Goal: Transaction & Acquisition: Book appointment/travel/reservation

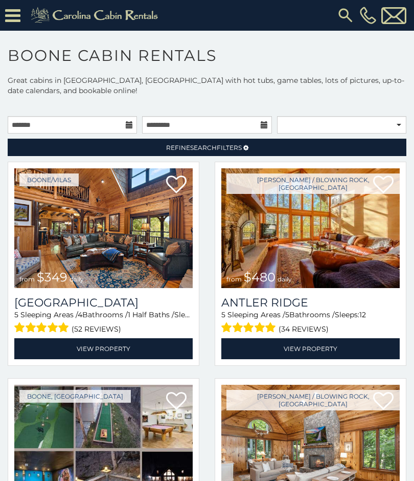
click at [135, 250] on img at bounding box center [103, 228] width 179 height 120
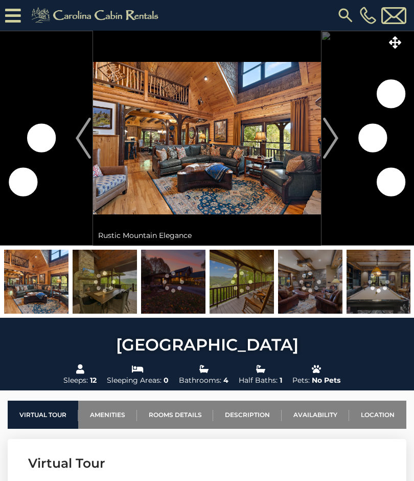
click at [330, 137] on img "Next" at bounding box center [330, 138] width 15 height 41
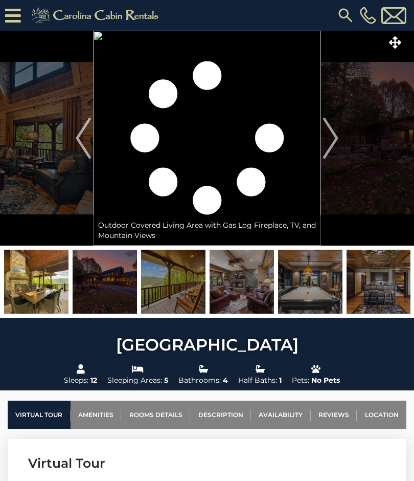
click at [185, 293] on img at bounding box center [173, 282] width 64 height 64
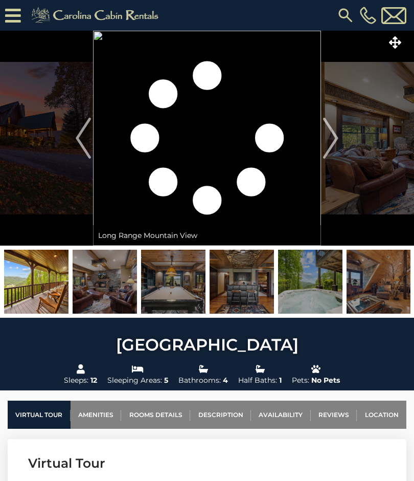
click at [243, 296] on img at bounding box center [242, 282] width 64 height 64
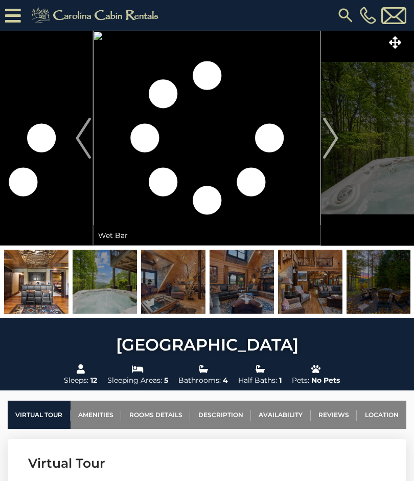
click at [334, 130] on img "Next" at bounding box center [330, 138] width 15 height 41
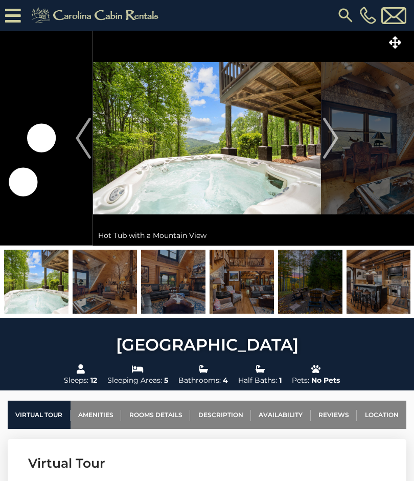
click at [331, 138] on img "Next" at bounding box center [330, 138] width 15 height 41
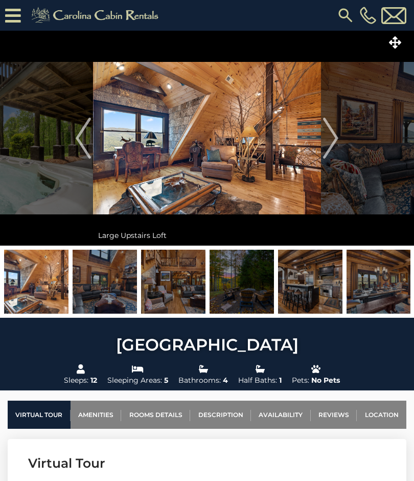
click at [326, 145] on img "Next" at bounding box center [330, 138] width 15 height 41
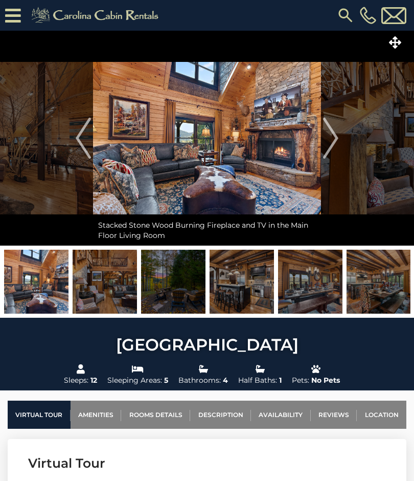
click at [338, 137] on img "Next" at bounding box center [330, 138] width 15 height 41
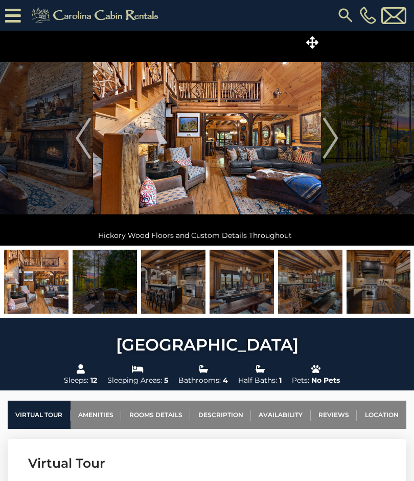
click at [327, 141] on img "Next" at bounding box center [330, 138] width 15 height 41
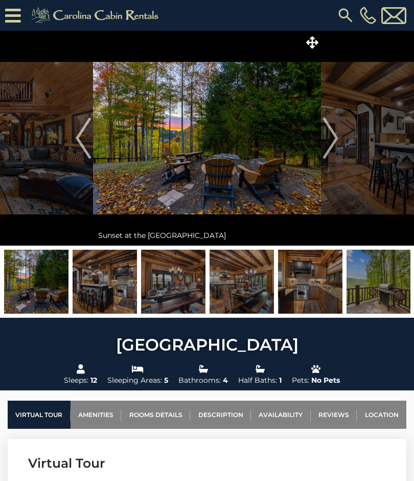
click at [328, 135] on img "Next" at bounding box center [330, 138] width 15 height 41
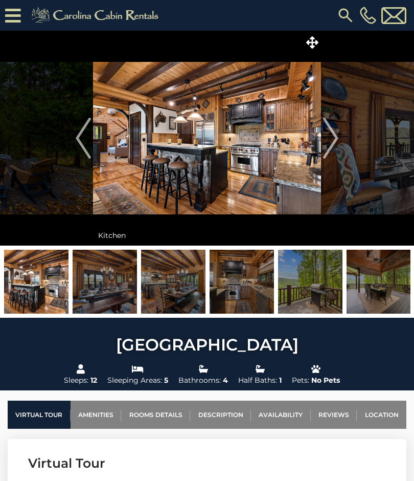
click at [83, 144] on img "Previous" at bounding box center [83, 138] width 15 height 41
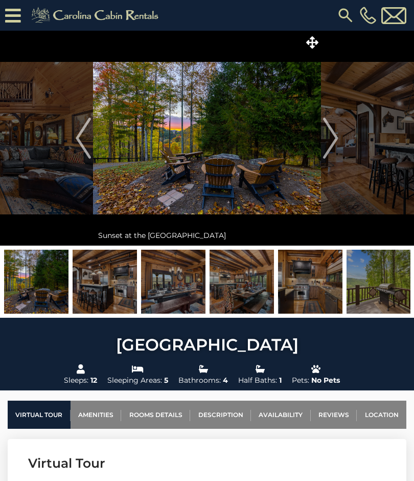
click at [336, 142] on img "Next" at bounding box center [330, 138] width 15 height 41
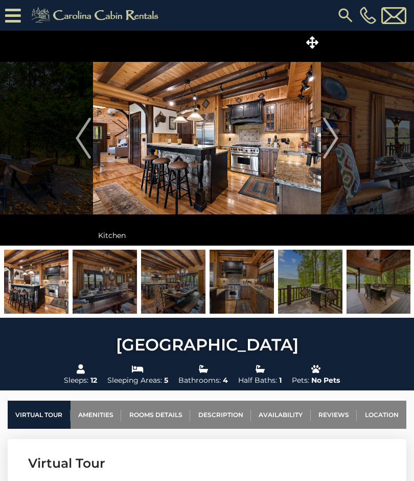
click at [329, 142] on img "Next" at bounding box center [330, 138] width 15 height 41
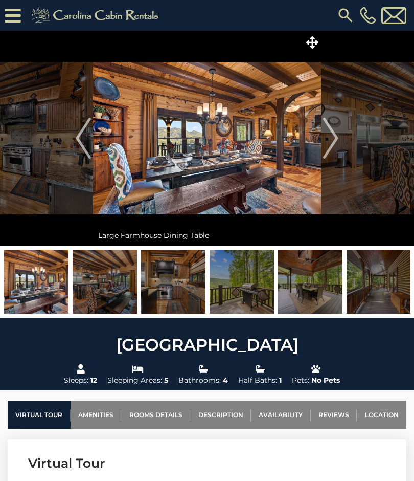
click at [333, 141] on img "Next" at bounding box center [330, 138] width 15 height 41
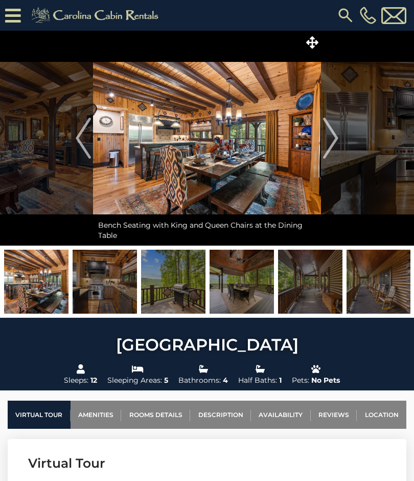
click at [329, 140] on img "Next" at bounding box center [330, 138] width 15 height 41
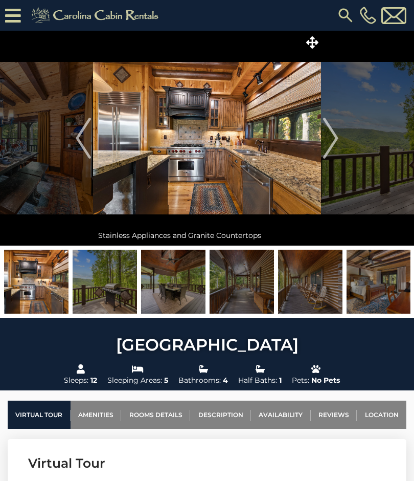
click at [331, 140] on img "Next" at bounding box center [330, 138] width 15 height 41
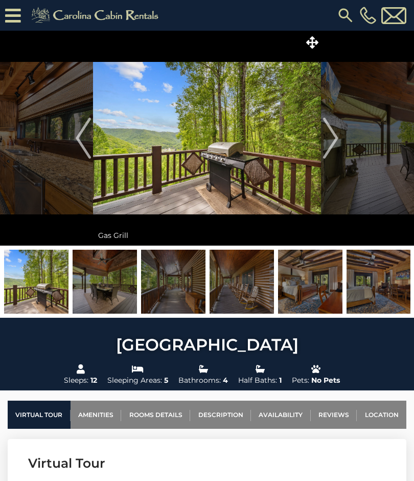
click at [332, 147] on img "Next" at bounding box center [330, 138] width 15 height 41
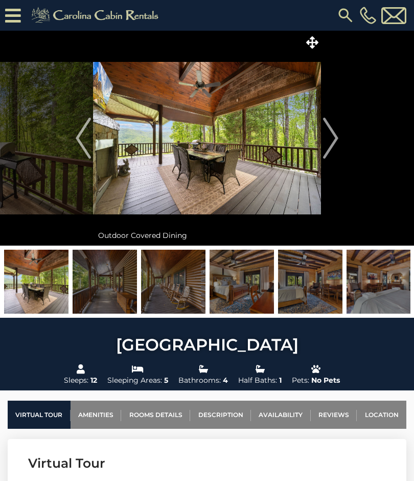
click at [326, 137] on img "Next" at bounding box center [330, 138] width 15 height 41
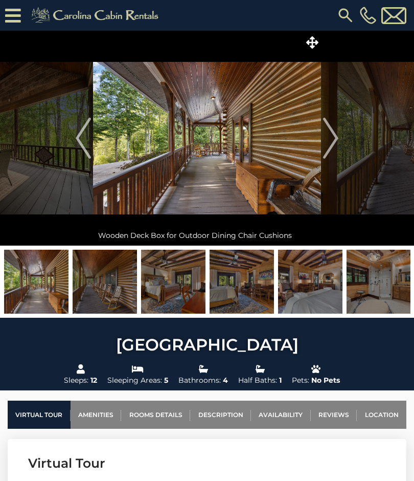
click at [337, 137] on img "Next" at bounding box center [330, 138] width 15 height 41
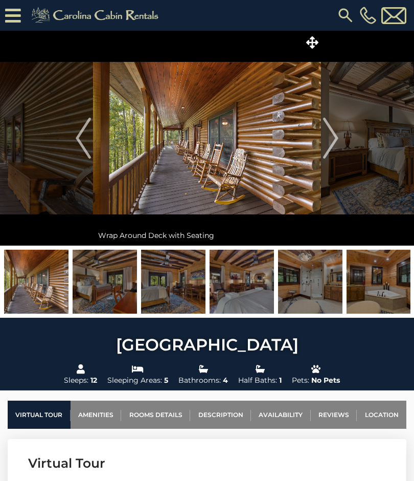
click at [331, 139] on img "Next" at bounding box center [330, 138] width 15 height 41
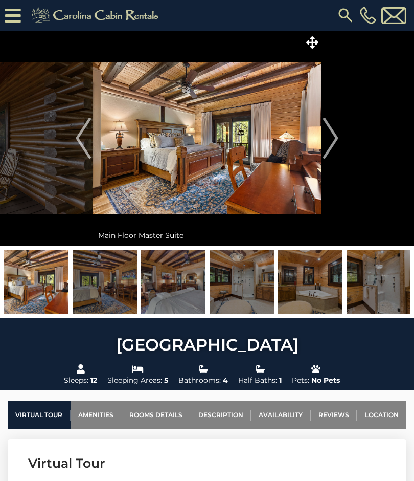
click at [333, 142] on img "Next" at bounding box center [330, 138] width 15 height 41
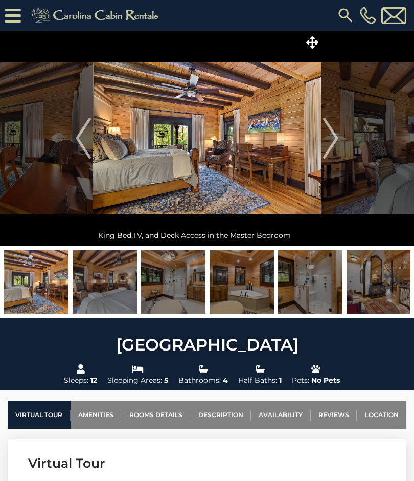
click at [333, 136] on img "Next" at bounding box center [330, 138] width 15 height 41
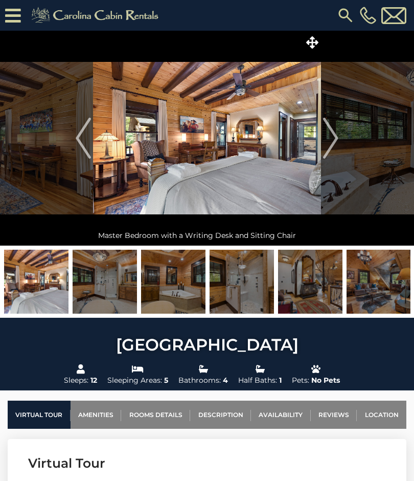
click at [334, 145] on img "Next" at bounding box center [330, 138] width 15 height 41
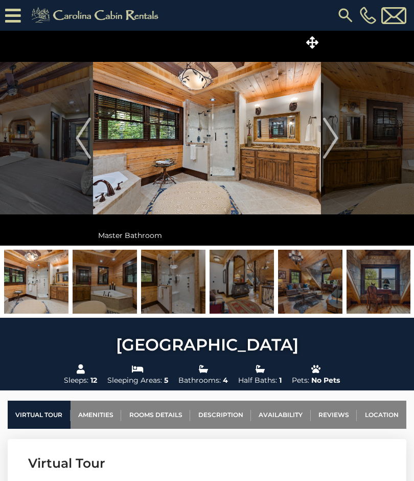
click at [334, 143] on img "Next" at bounding box center [330, 138] width 15 height 41
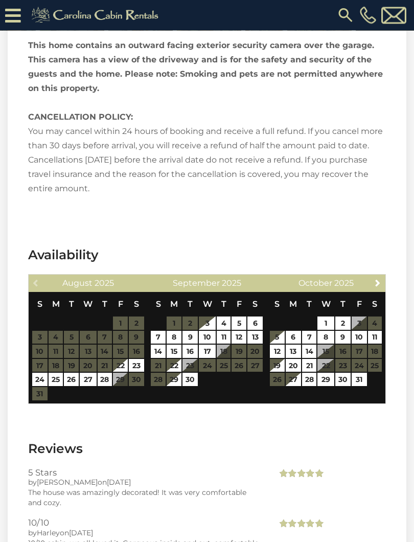
scroll to position [2375, 0]
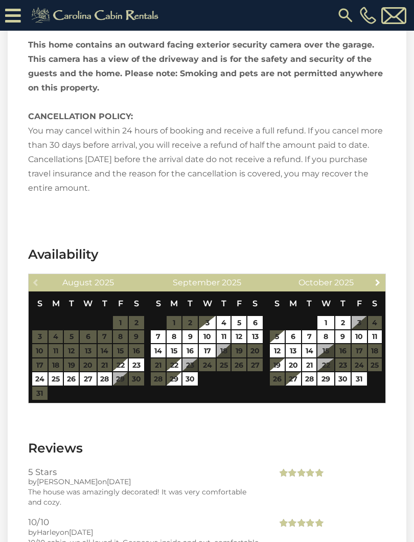
click at [378, 278] on span "Next" at bounding box center [378, 282] width 8 height 8
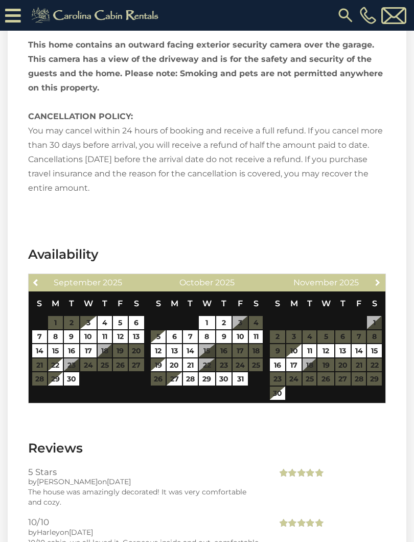
click at [373, 276] on link "Next" at bounding box center [378, 282] width 13 height 13
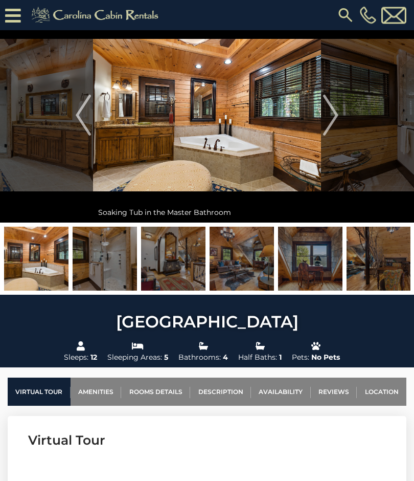
scroll to position [0, 0]
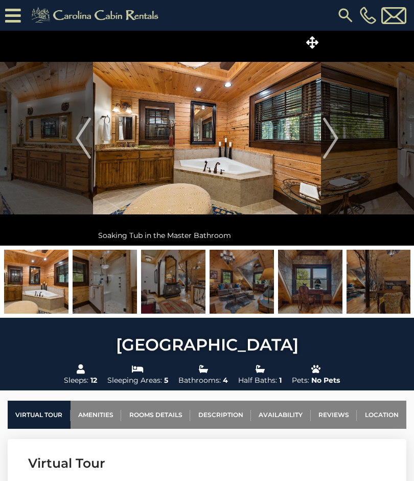
click at [328, 140] on img "Next" at bounding box center [330, 138] width 15 height 41
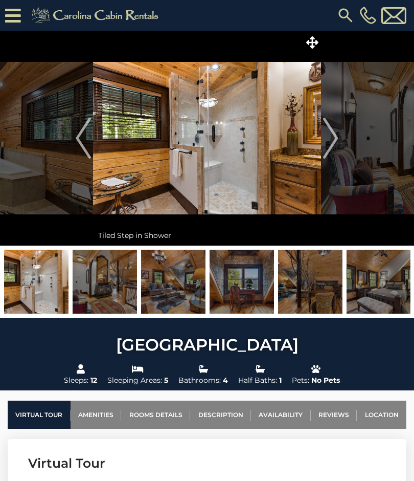
click at [47, 287] on img at bounding box center [36, 282] width 64 height 64
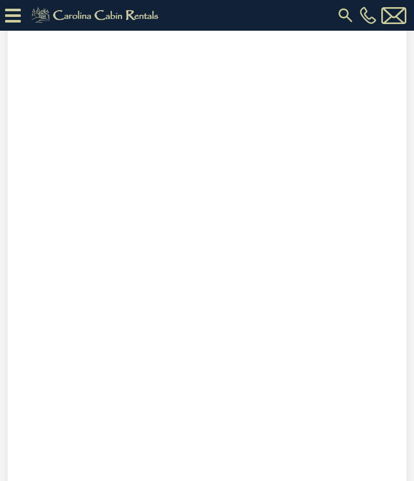
scroll to position [485, 0]
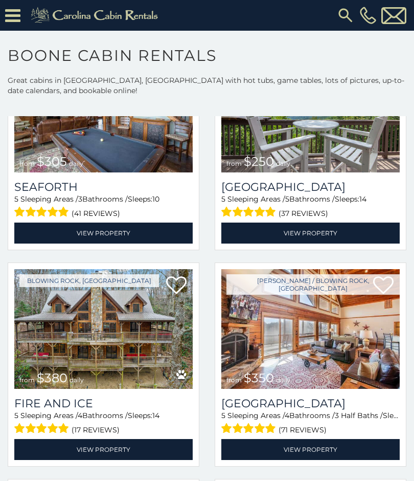
scroll to position [2064, 0]
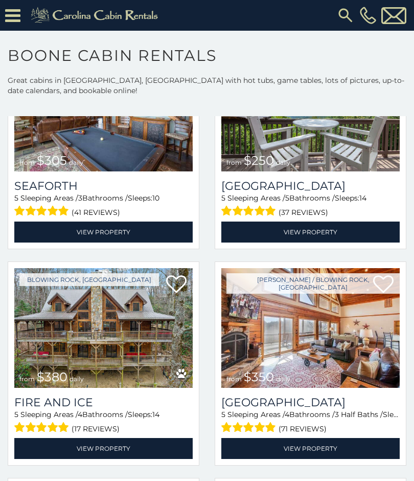
click at [149, 316] on img at bounding box center [103, 328] width 179 height 120
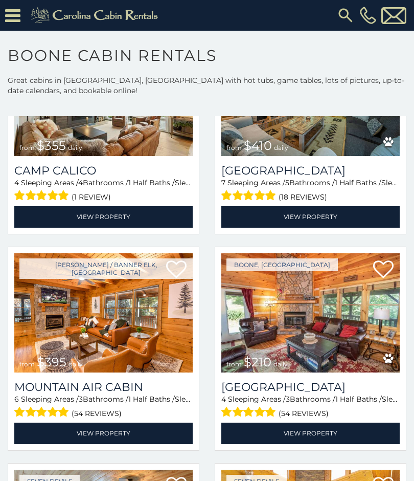
scroll to position [2728, 0]
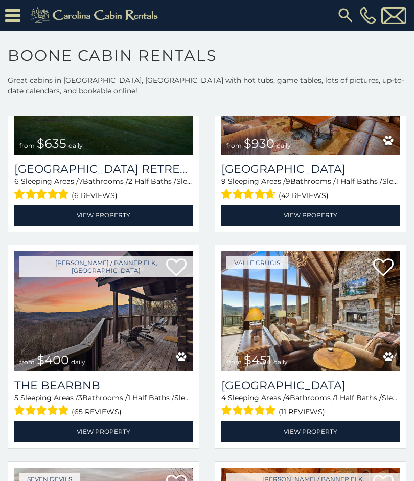
scroll to position [782, 0]
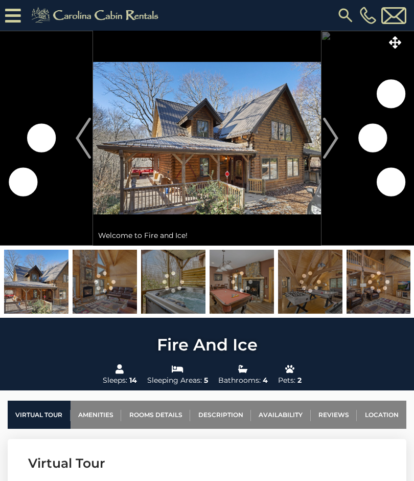
click at [337, 141] on img "Next" at bounding box center [330, 138] width 15 height 41
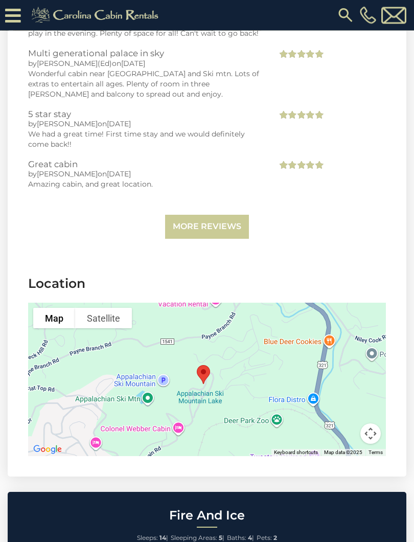
scroll to position [2537, 0]
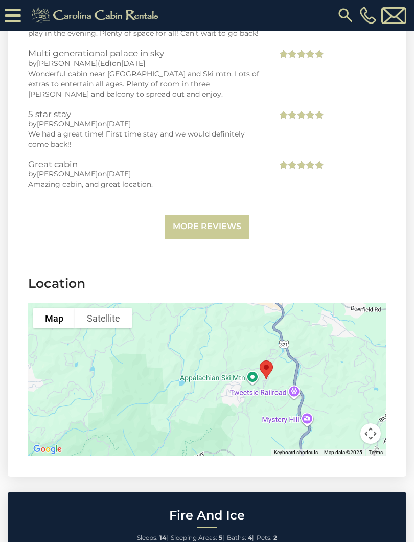
click at [367, 331] on div at bounding box center [207, 379] width 358 height 153
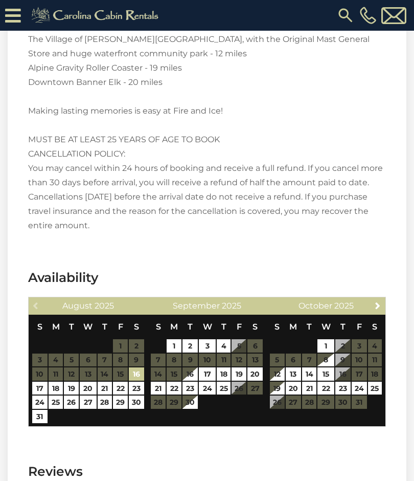
scroll to position [1951, 0]
